Goal: Book appointment/travel/reservation

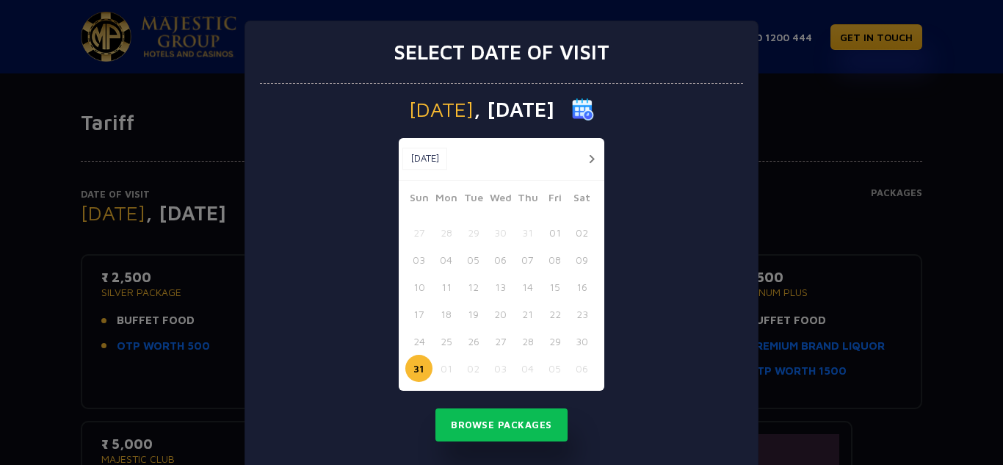
click at [833, 187] on div "Select date of visit [DATE] [DATE] [DATE] Sun Mon Tue Wed Thu Fri Sat 27 28 29 …" at bounding box center [501, 232] width 1003 height 465
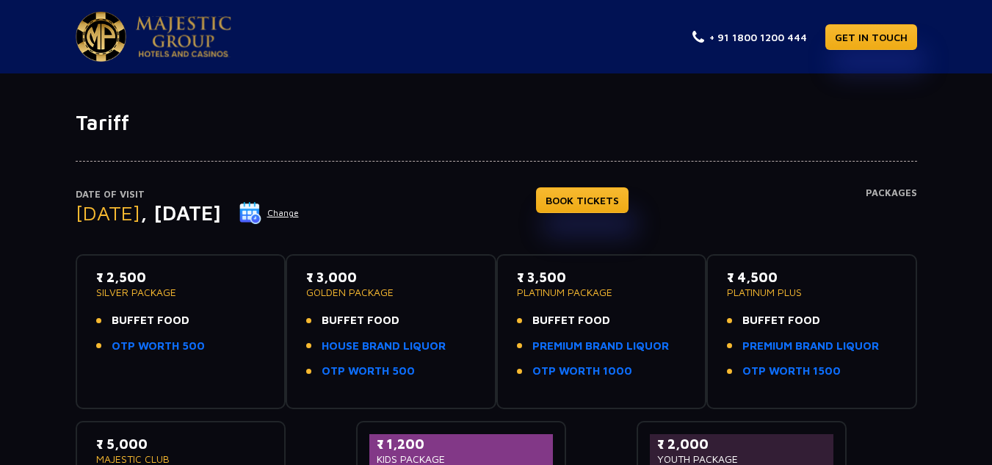
click at [300, 207] on button "Change" at bounding box center [269, 212] width 61 height 23
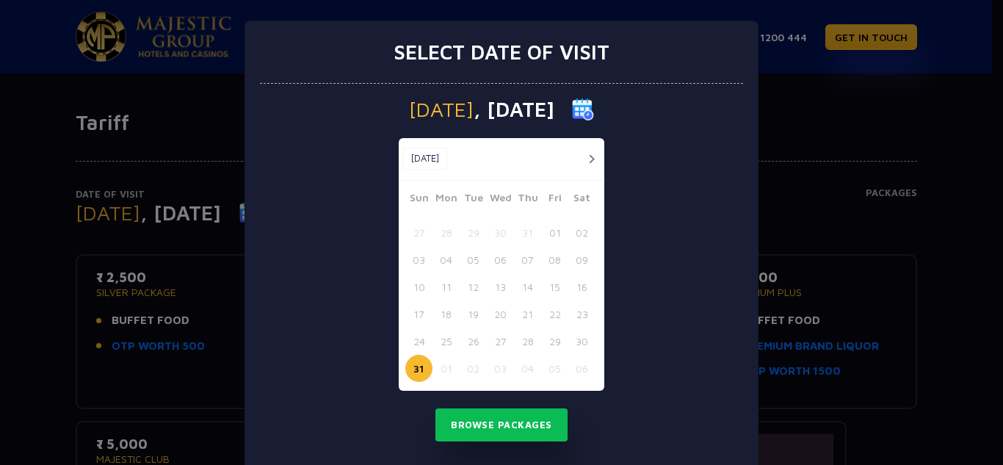
click at [584, 162] on button "button" at bounding box center [591, 159] width 18 height 18
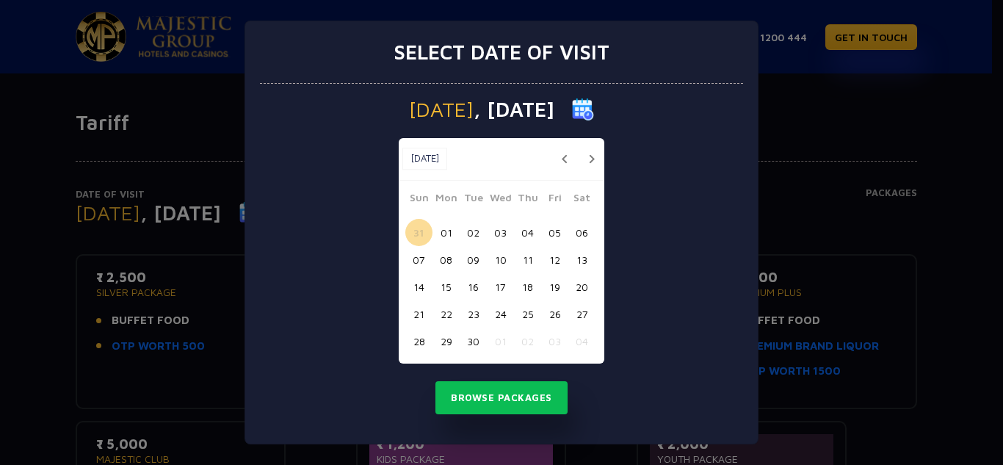
click at [584, 162] on button "button" at bounding box center [591, 159] width 18 height 18
click at [555, 345] on button "31" at bounding box center [554, 341] width 27 height 27
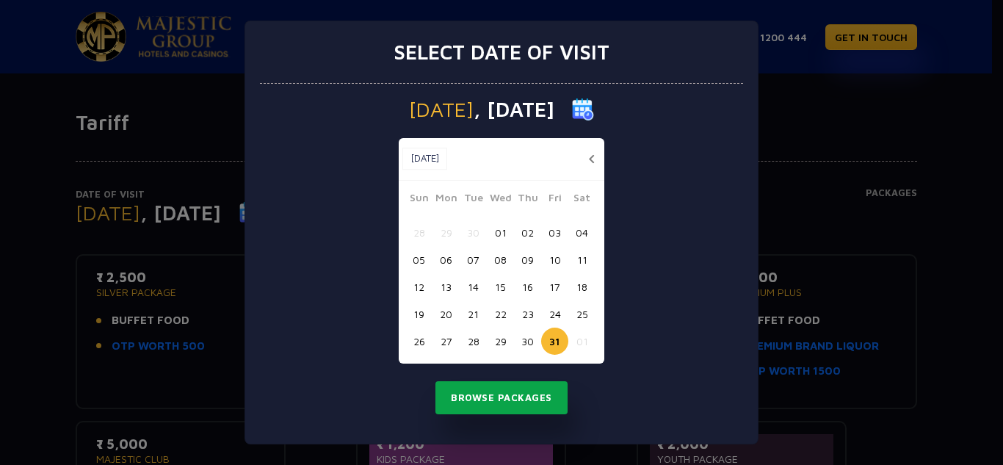
click at [537, 394] on button "Browse Packages" at bounding box center [501, 398] width 132 height 34
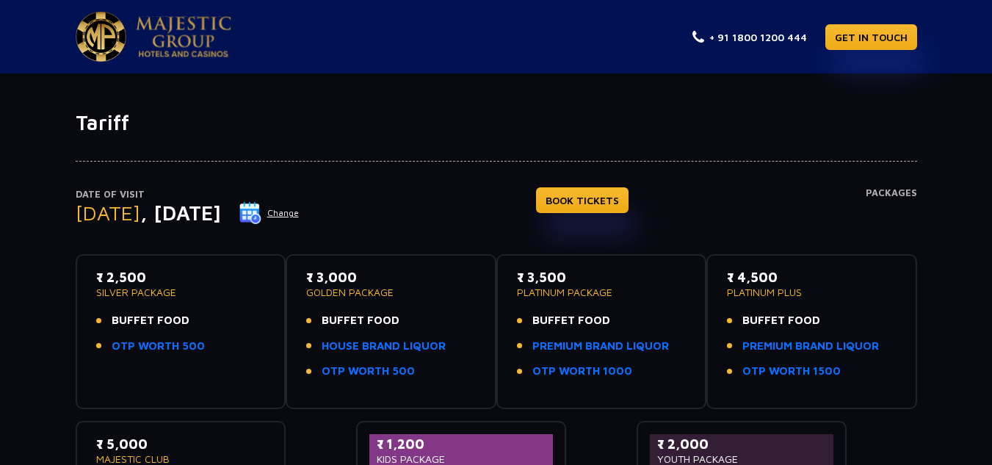
click at [300, 211] on button "Change" at bounding box center [269, 212] width 61 height 23
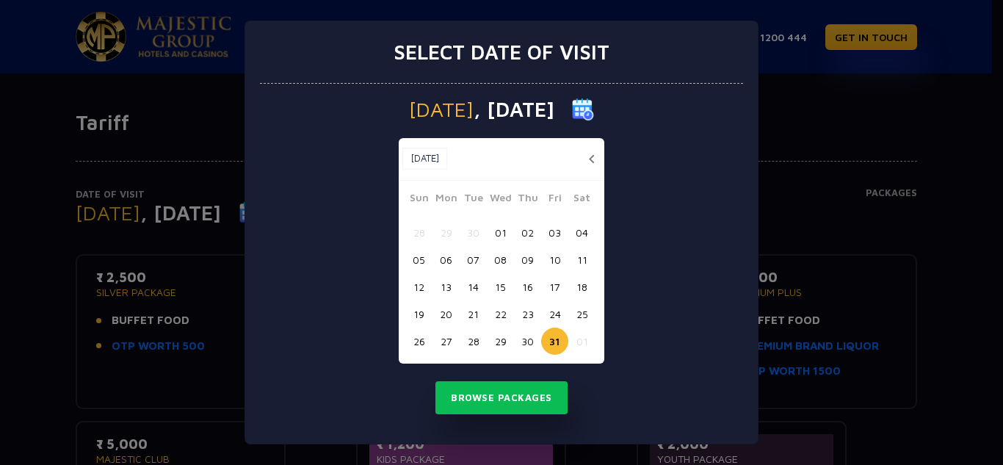
click at [532, 336] on button "30" at bounding box center [527, 341] width 27 height 27
click at [521, 401] on button "Browse Packages" at bounding box center [501, 398] width 132 height 34
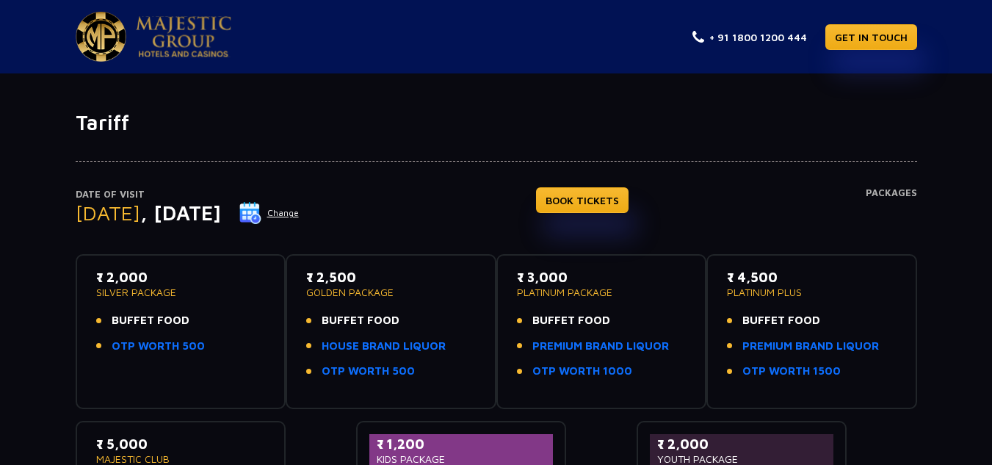
click at [300, 210] on button "Change" at bounding box center [269, 212] width 61 height 23
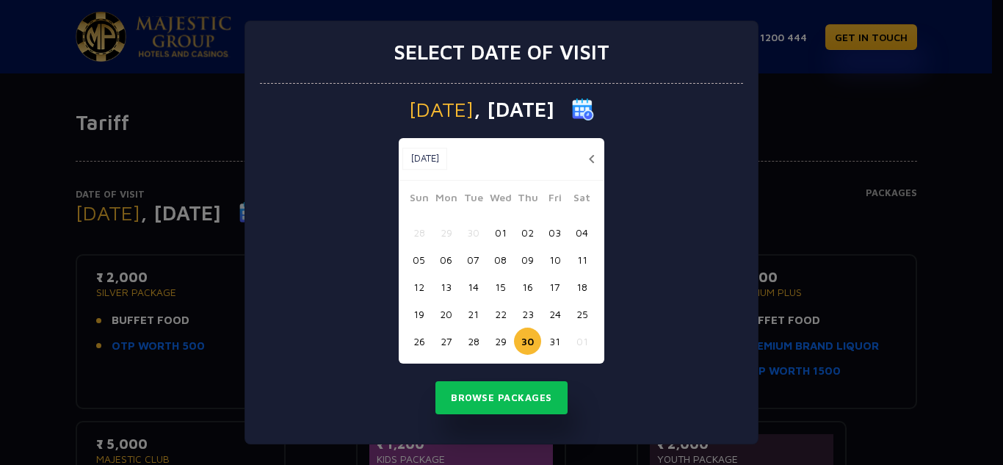
click at [558, 332] on button "31" at bounding box center [554, 341] width 27 height 27
click at [527, 402] on button "Browse Packages" at bounding box center [501, 398] width 132 height 34
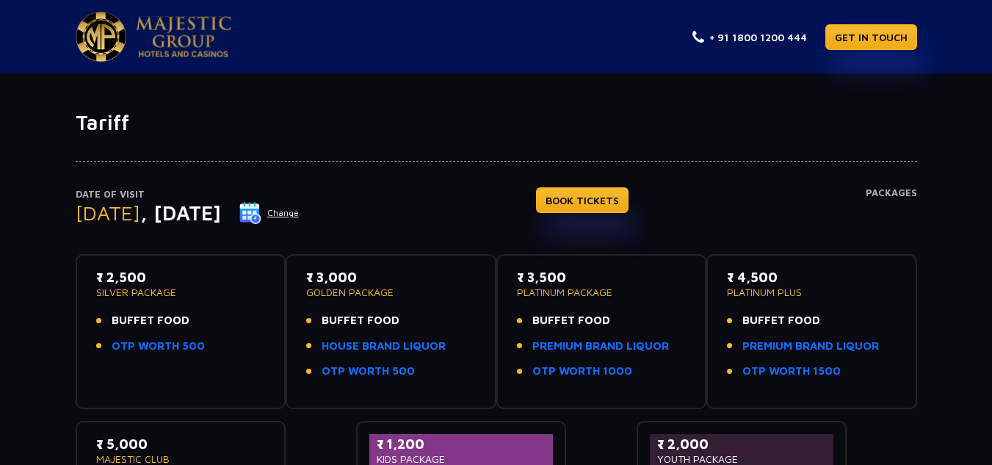
click at [300, 209] on button "Change" at bounding box center [269, 212] width 61 height 23
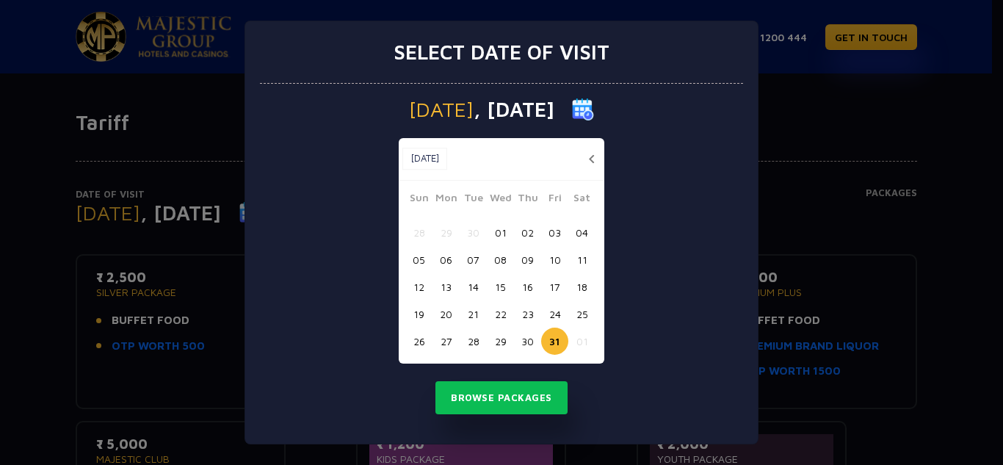
click at [529, 344] on button "30" at bounding box center [527, 341] width 27 height 27
click at [534, 398] on button "Browse Packages" at bounding box center [501, 398] width 132 height 34
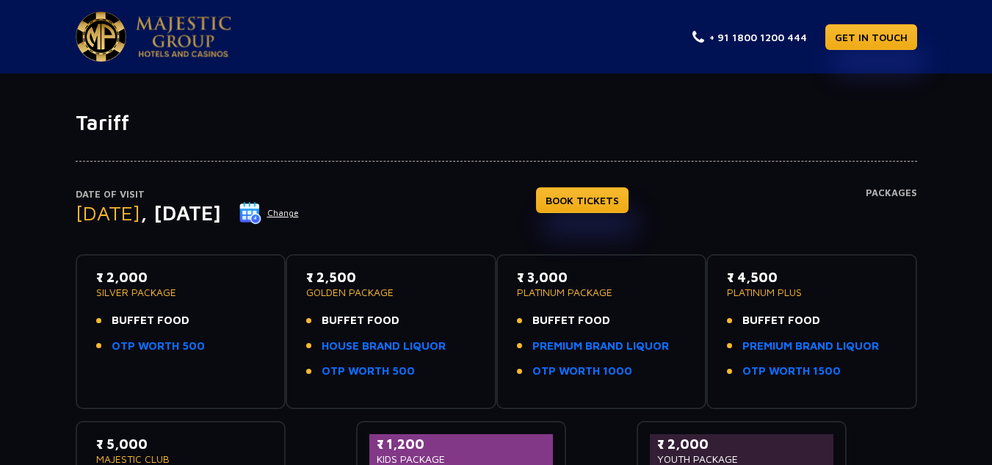
click at [300, 217] on button "Change" at bounding box center [269, 212] width 61 height 23
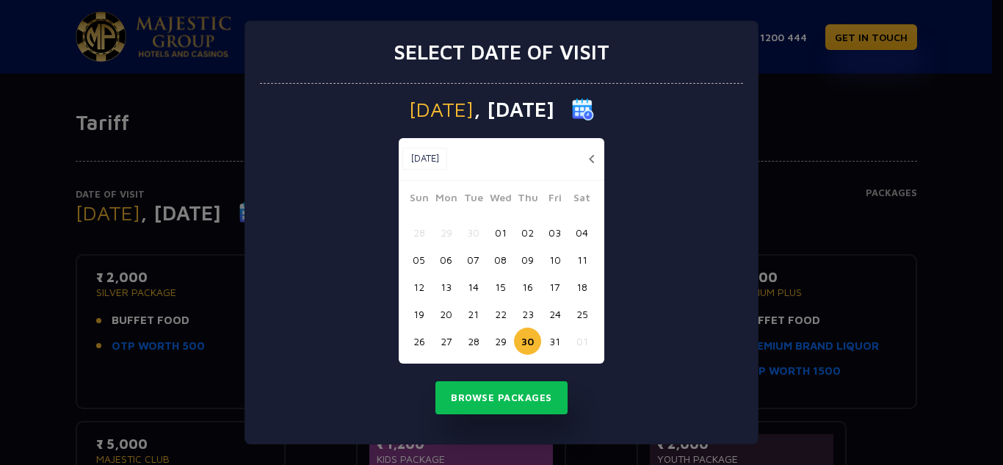
click at [557, 341] on button "31" at bounding box center [554, 341] width 27 height 27
click at [592, 156] on button "button" at bounding box center [591, 159] width 18 height 18
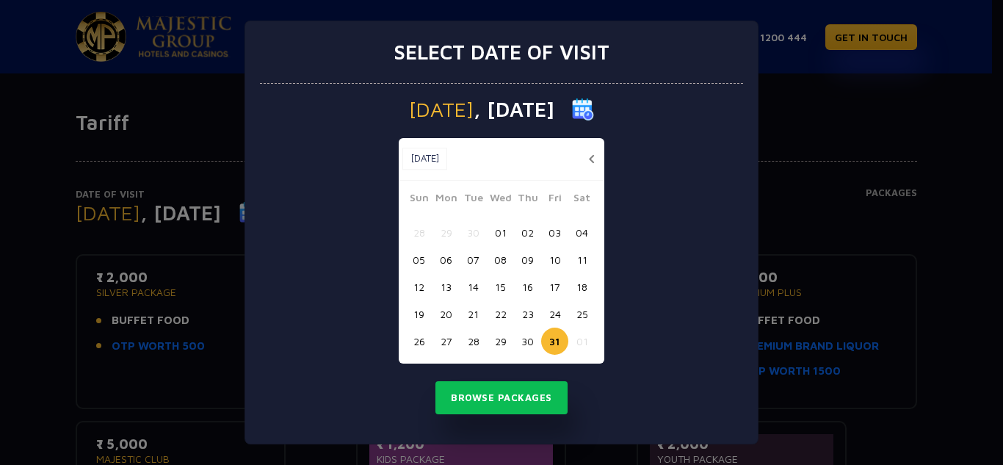
click at [560, 347] on button "31" at bounding box center [554, 341] width 27 height 27
click at [557, 337] on button "31" at bounding box center [554, 341] width 27 height 27
click at [538, 391] on button "Browse Packages" at bounding box center [501, 398] width 132 height 34
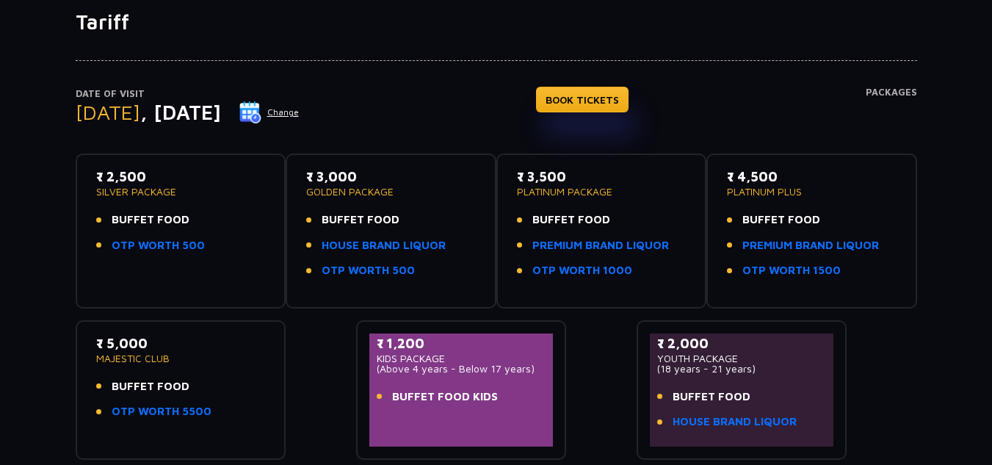
scroll to position [147, 0]
